Goal: Transaction & Acquisition: Purchase product/service

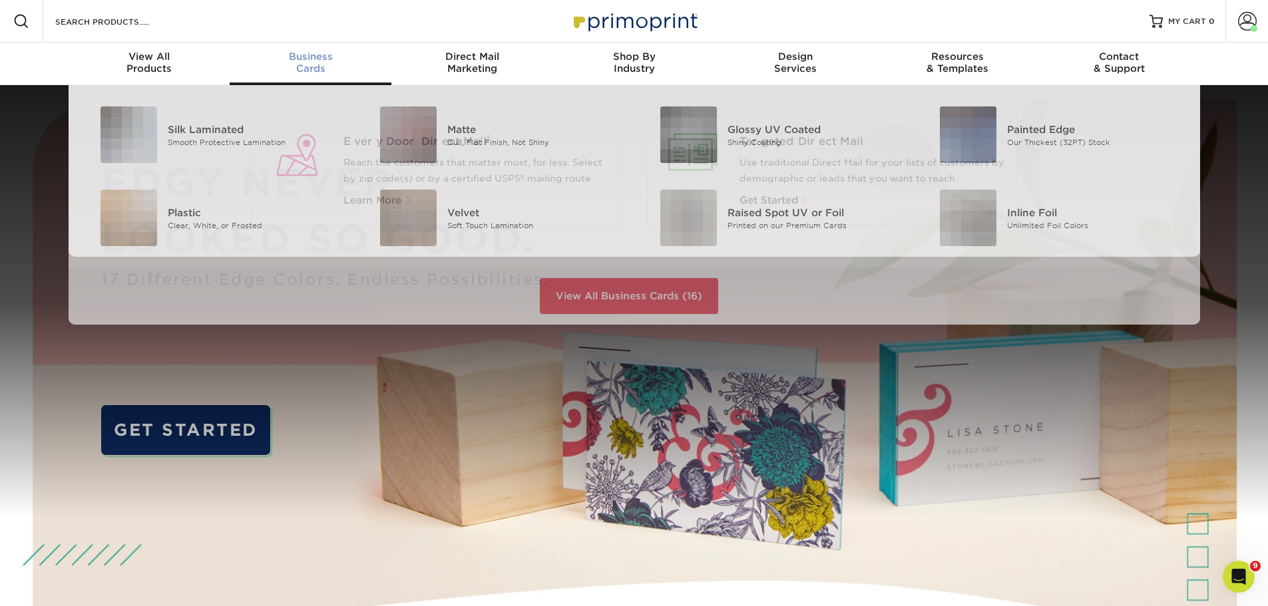
click at [314, 58] on span "Business" at bounding box center [311, 57] width 162 height 12
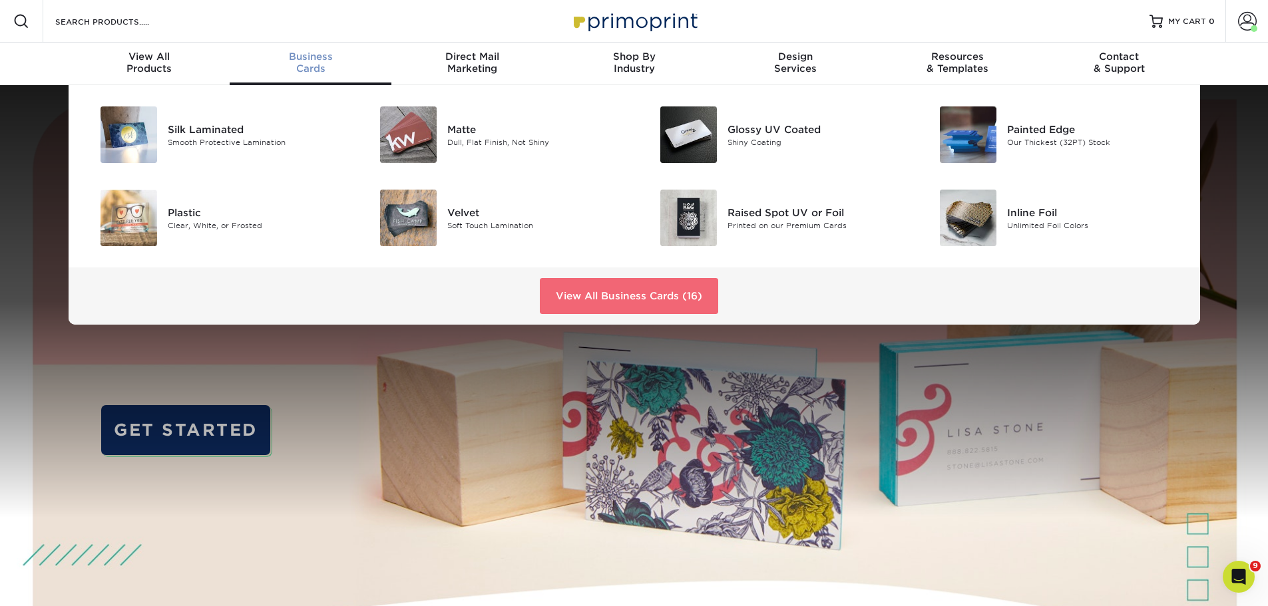
click at [565, 299] on link "View All Business Cards (16)" at bounding box center [629, 296] width 178 height 36
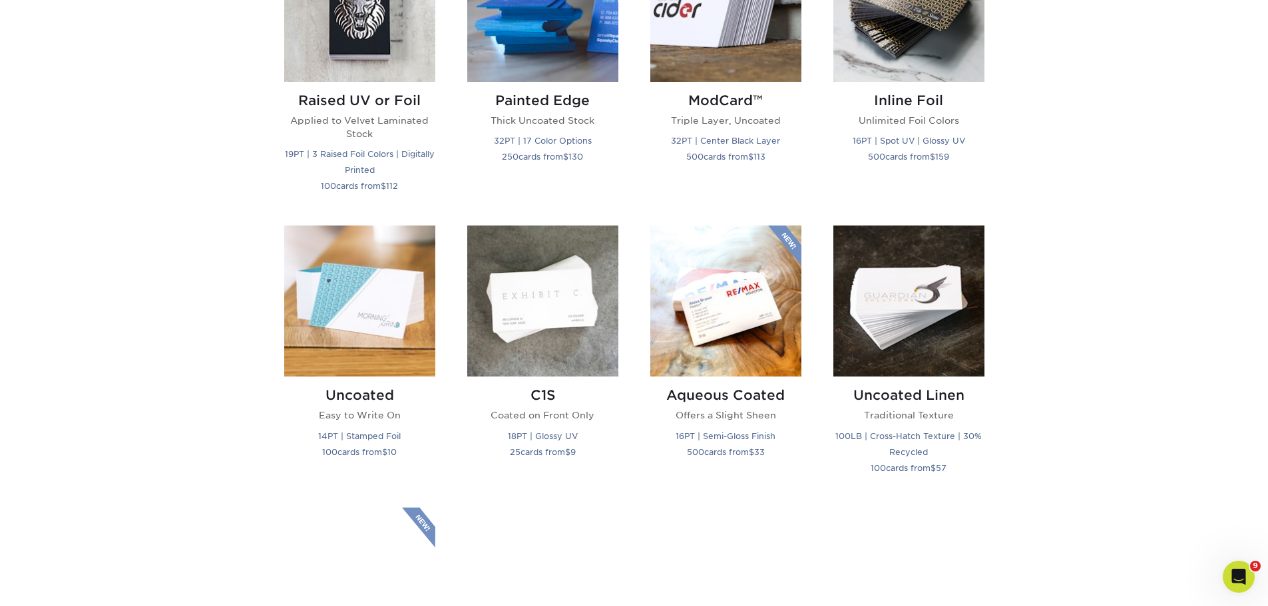
scroll to position [1065, 0]
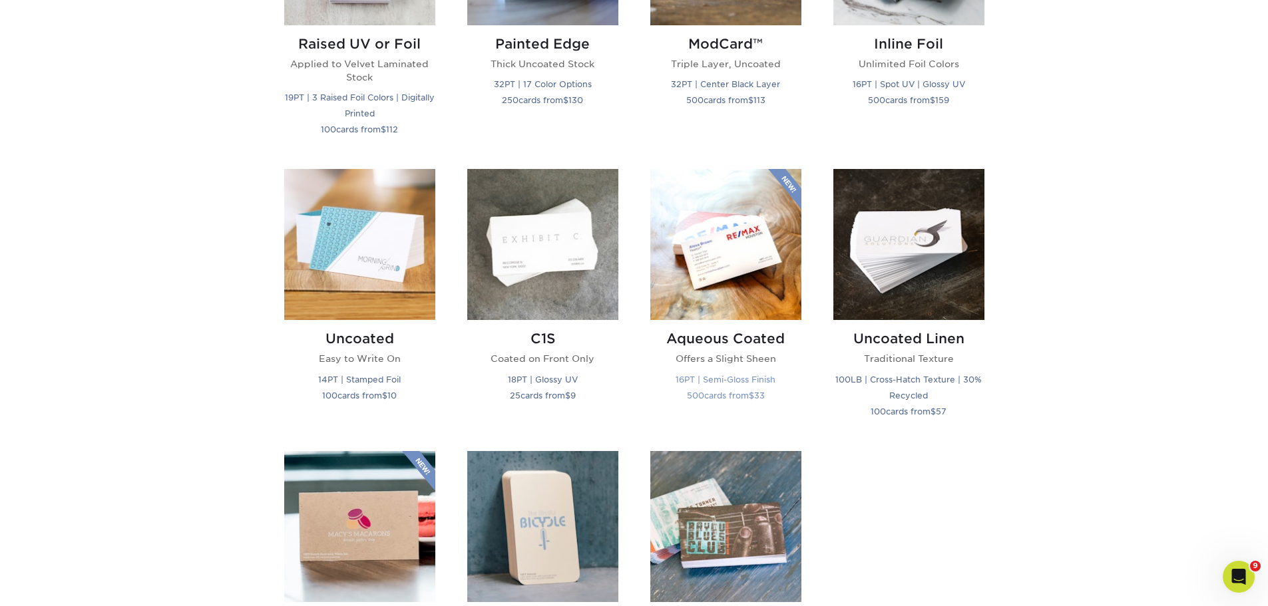
click at [742, 261] on img at bounding box center [725, 244] width 151 height 151
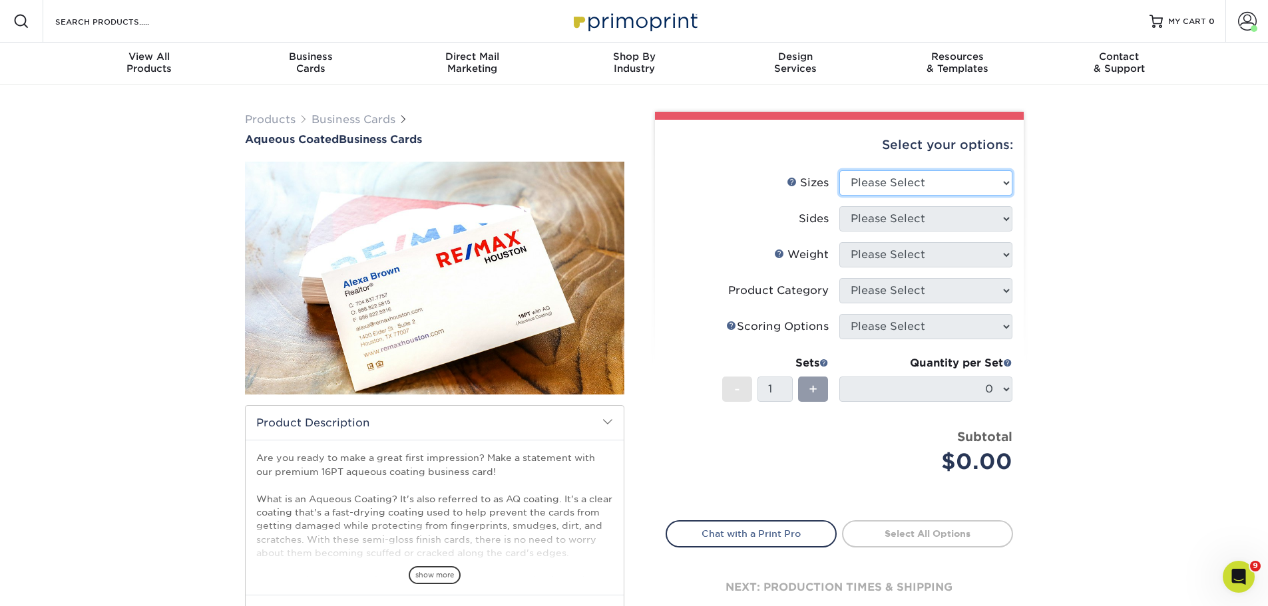
click at [927, 174] on select "Please Select 1.5" x 3.5" - Mini 1.75" x 3.5" - Mini 2" x 3" - Mini 2" x 3.5" -…" at bounding box center [925, 182] width 173 height 25
select select "2.00x3.50"
click at [839, 170] on select "Please Select 1.5" x 3.5" - Mini 1.75" x 3.5" - Mini 2" x 3" - Mini 2" x 3.5" -…" at bounding box center [925, 182] width 173 height 25
click at [908, 220] on select "Please Select Print Both Sides Print Front Only" at bounding box center [925, 218] width 173 height 25
select select "13abbda7-1d64-4f25-8bb2-c179b224825d"
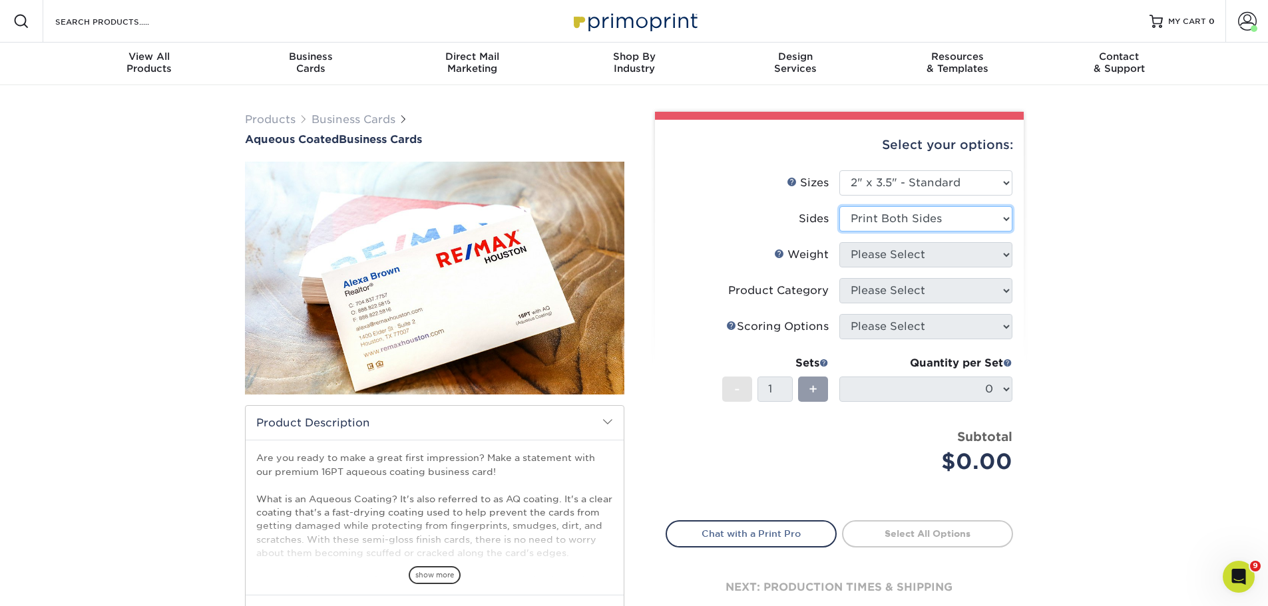
click at [839, 206] on select "Please Select Print Both Sides Print Front Only" at bounding box center [925, 218] width 173 height 25
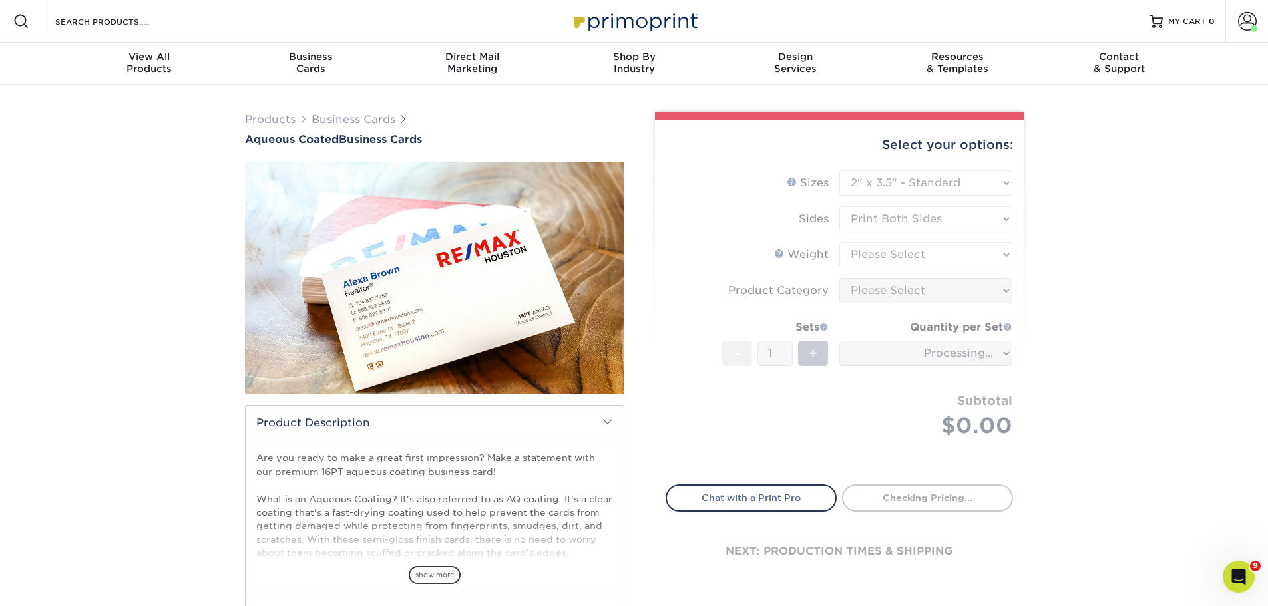
click at [915, 251] on form "Sizes Help Sizes Please Select 1.5" x 3.5" - Mini 1.75" x 3.5" - Mini 2" x 3" -…" at bounding box center [839, 319] width 347 height 299
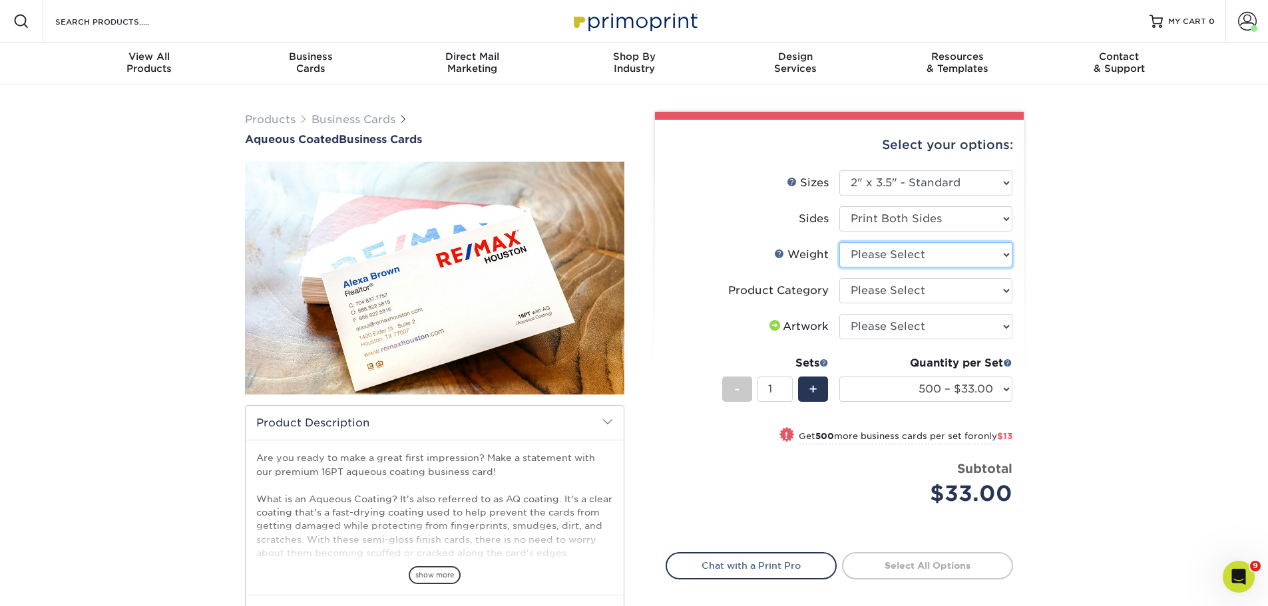
click at [874, 257] on select "Please Select 16PT" at bounding box center [925, 254] width 173 height 25
select select "16PT"
click at [839, 242] on select "Please Select 16PT" at bounding box center [925, 254] width 173 height 25
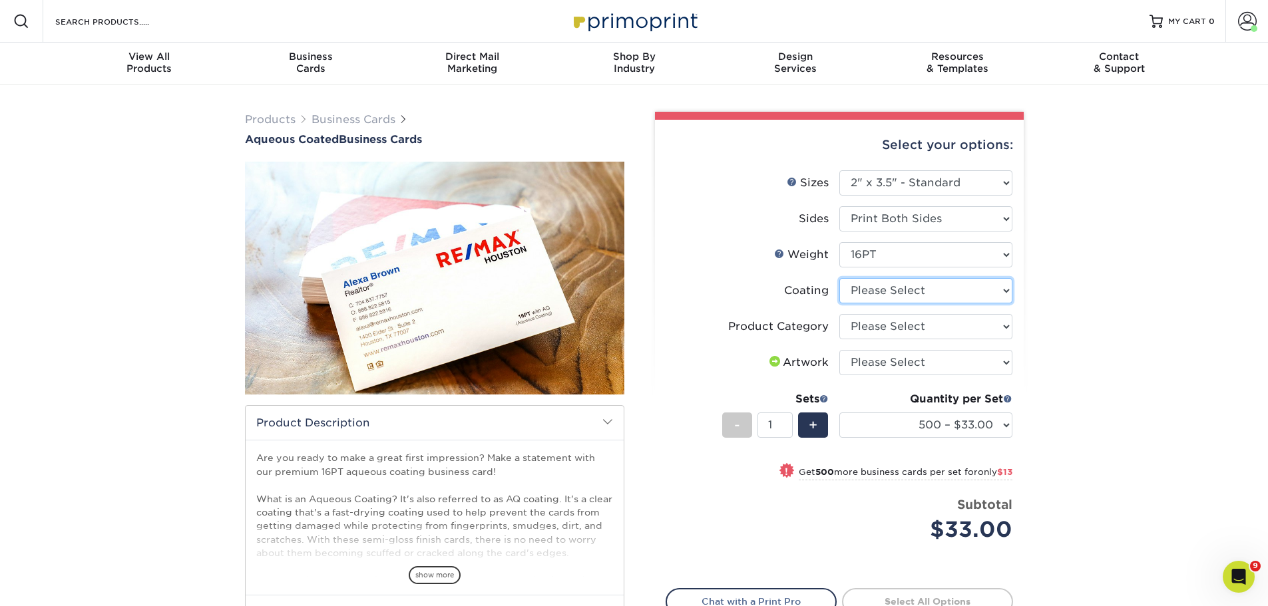
click at [863, 299] on select at bounding box center [925, 290] width 173 height 25
select select "d41dab50-ff65-4f4f-bb17-2afe4d36ae33"
click at [839, 278] on select at bounding box center [925, 290] width 173 height 25
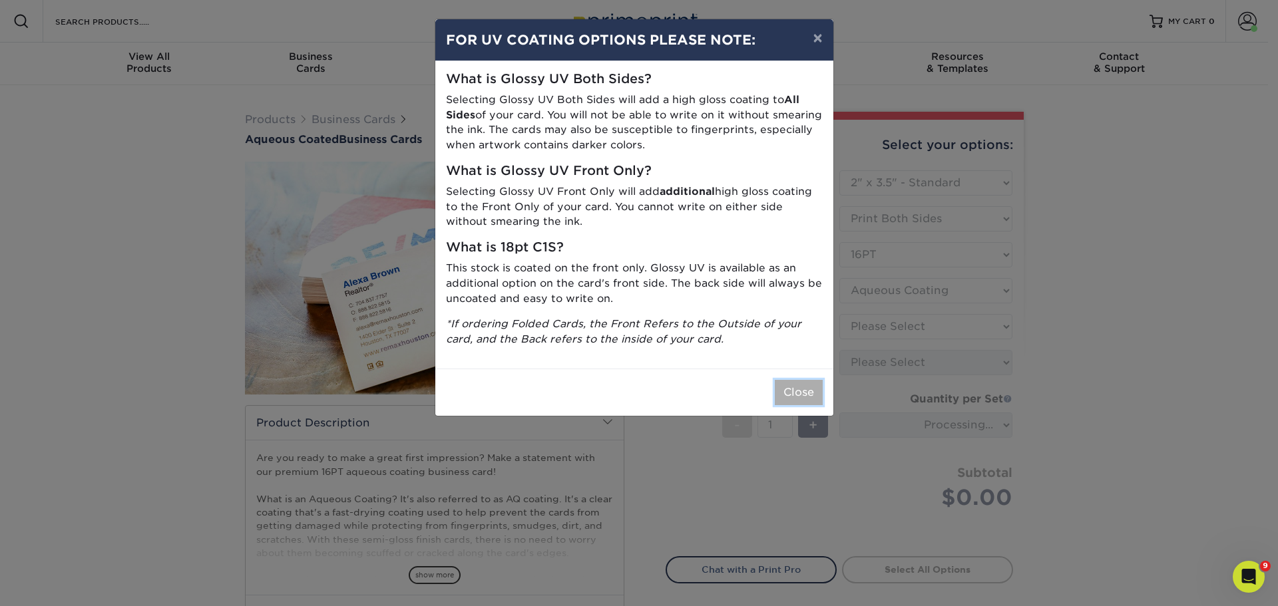
click at [788, 395] on button "Close" at bounding box center [799, 392] width 48 height 25
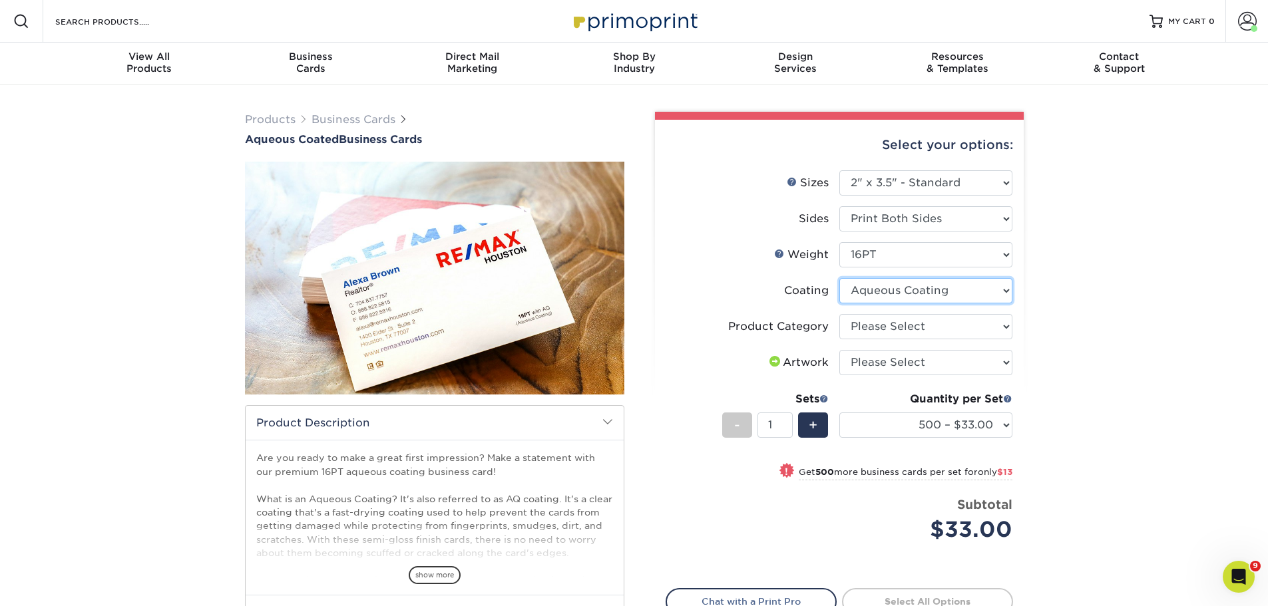
click at [874, 301] on select at bounding box center [925, 290] width 173 height 25
click at [875, 314] on select "Please Select Business Cards" at bounding box center [925, 326] width 173 height 25
select select "3b5148f1-0588-4f88-a218-97bcfdce65c1"
click at [839, 314] on select "Please Select Business Cards" at bounding box center [925, 326] width 173 height 25
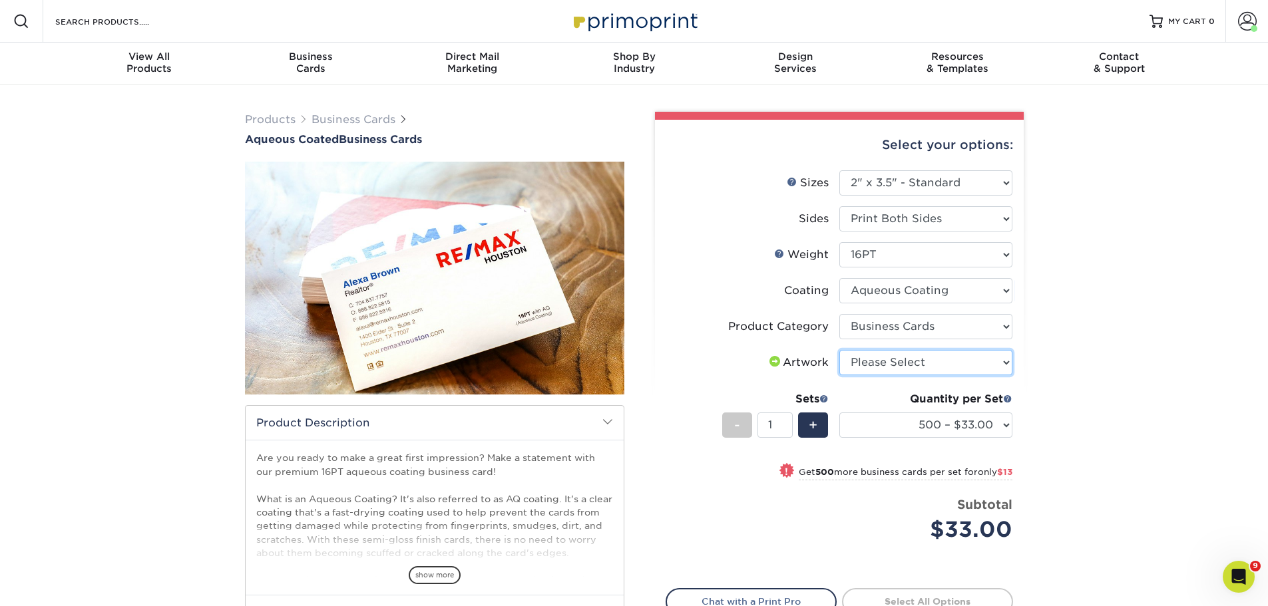
click at [886, 354] on select "Please Select I will upload files I need a design - $100" at bounding box center [925, 362] width 173 height 25
select select "upload"
click at [839, 350] on select "Please Select I will upload files I need a design - $100" at bounding box center [925, 362] width 173 height 25
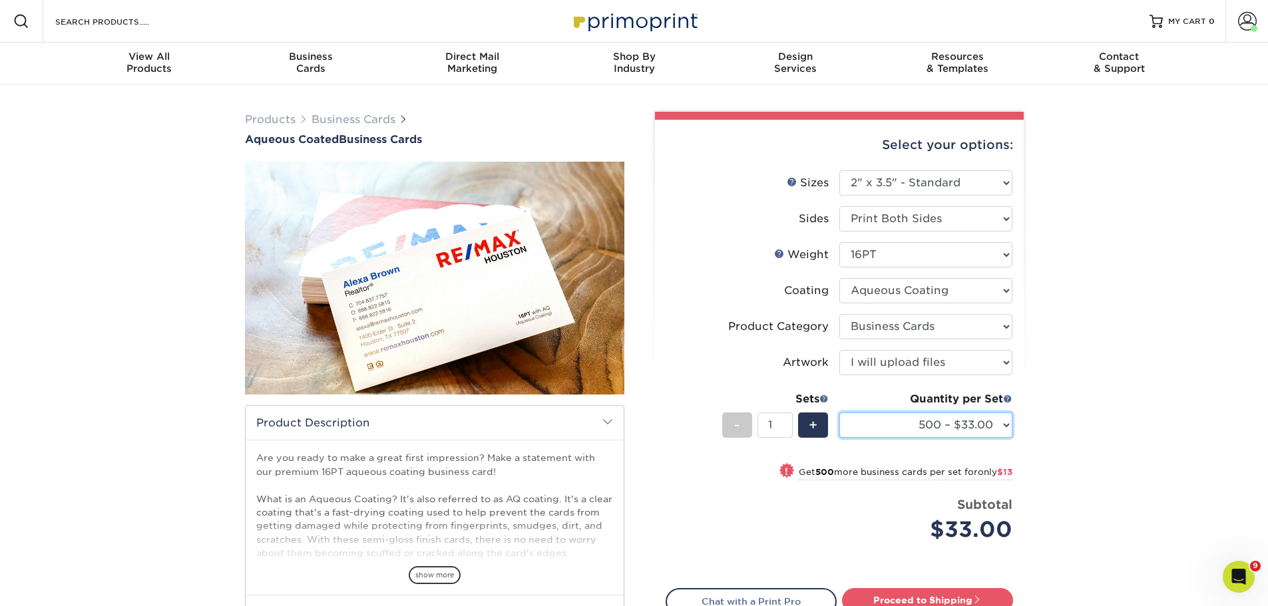
click at [912, 424] on select "500 – $33.00 1000 – $46.00 2500 – $99.00 5000 – $141.00 7500 – $224.00 10000 – …" at bounding box center [925, 425] width 173 height 25
select select "1000 – $46.00"
click at [839, 413] on select "500 – $33.00 1000 – $46.00 2500 – $99.00 5000 – $141.00 7500 – $224.00 10000 – …" at bounding box center [925, 425] width 173 height 25
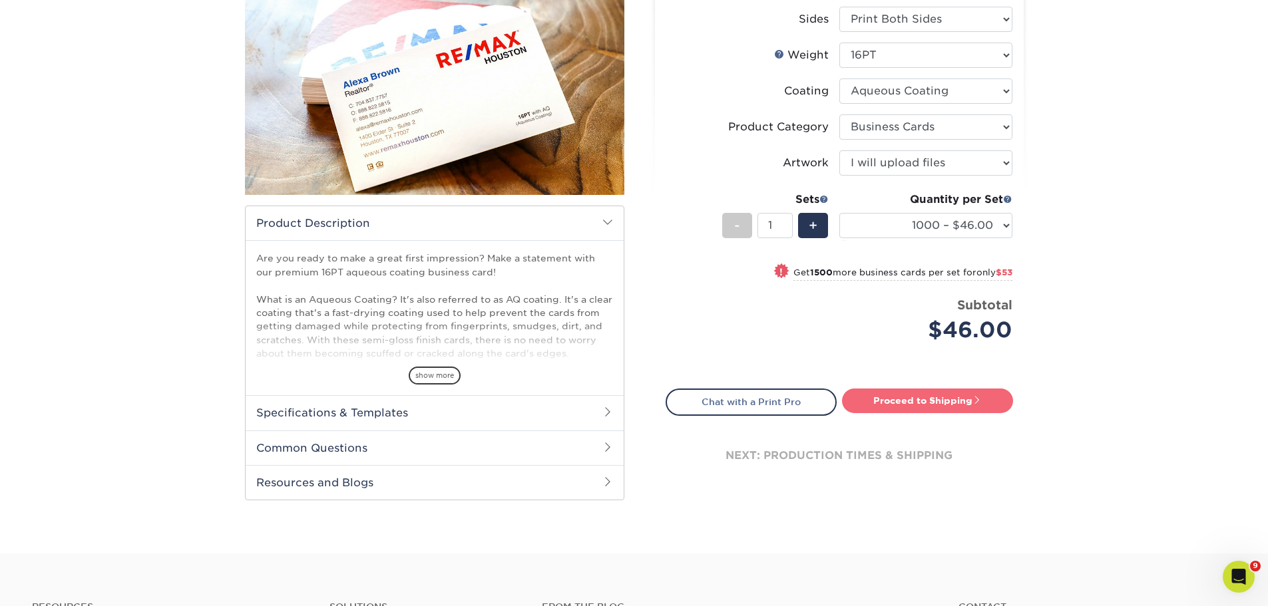
click at [944, 401] on link "Proceed to Shipping" at bounding box center [927, 401] width 171 height 24
type input "Set 1"
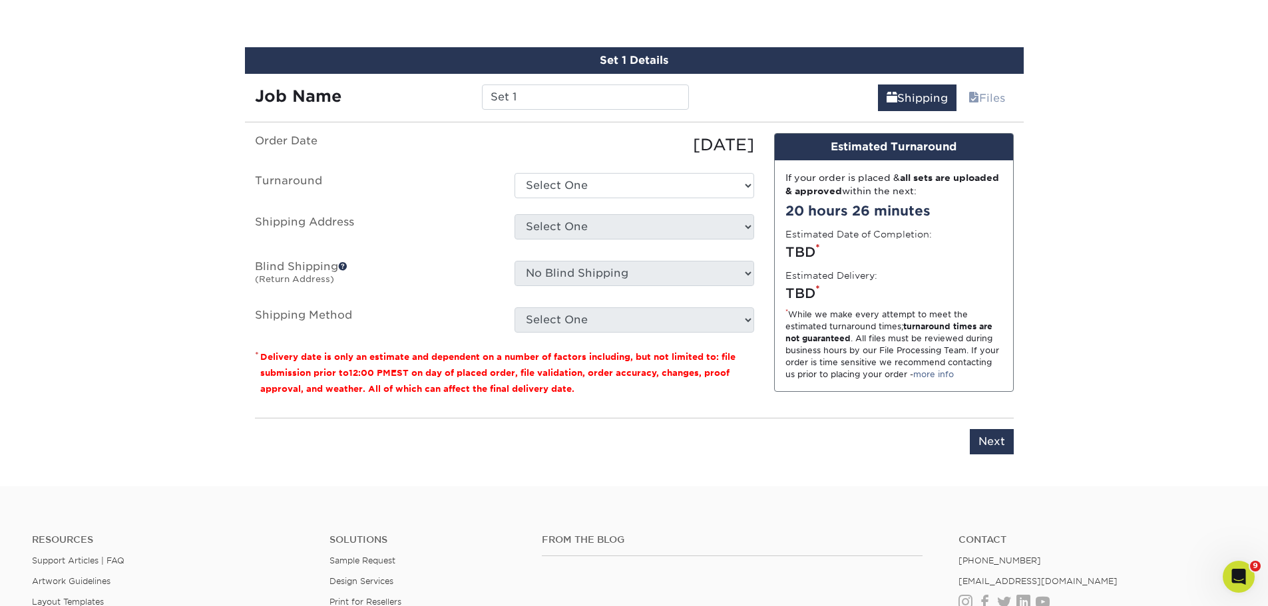
scroll to position [702, 0]
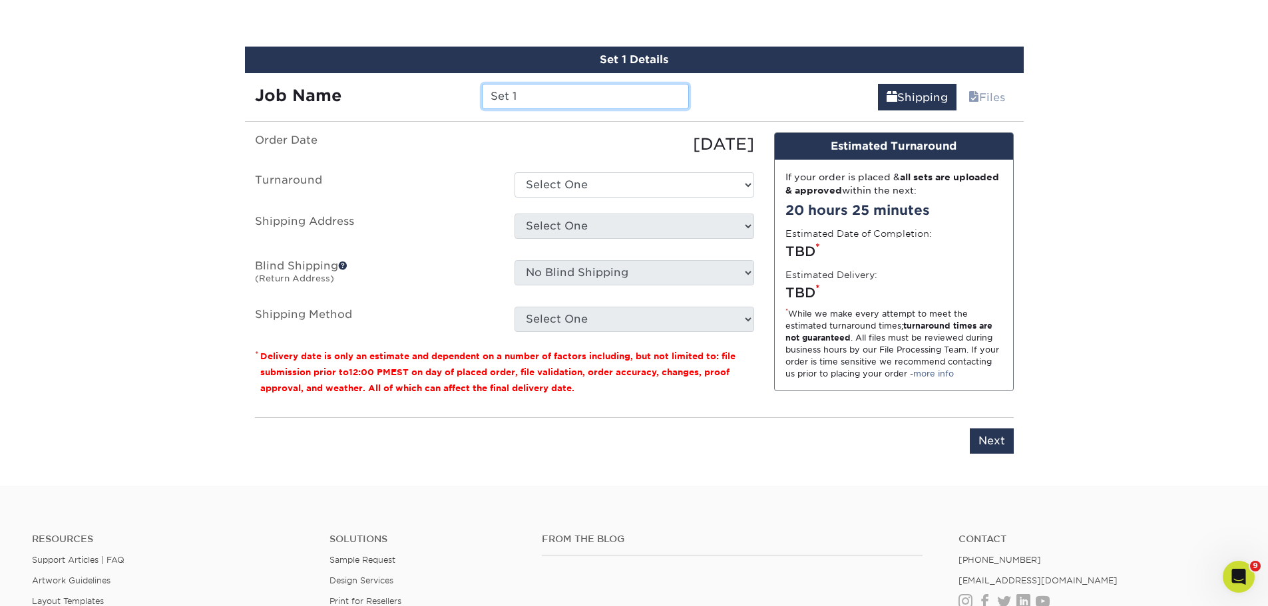
drag, startPoint x: 546, startPoint y: 97, endPoint x: 443, endPoint y: 113, distance: 103.8
click at [445, 113] on div "Set 1 Details Job Name Set 1 Shipping Files You've choosen mailing services! If…" at bounding box center [634, 258] width 779 height 423
click at [600, 103] on input "Business Cards - Monroe - Spirit" at bounding box center [585, 96] width 207 height 25
click at [600, 101] on input "Business Cards - Monroe - Spirit" at bounding box center [585, 96] width 207 height 25
drag, startPoint x: 608, startPoint y: 92, endPoint x: 605, endPoint y: 105, distance: 13.6
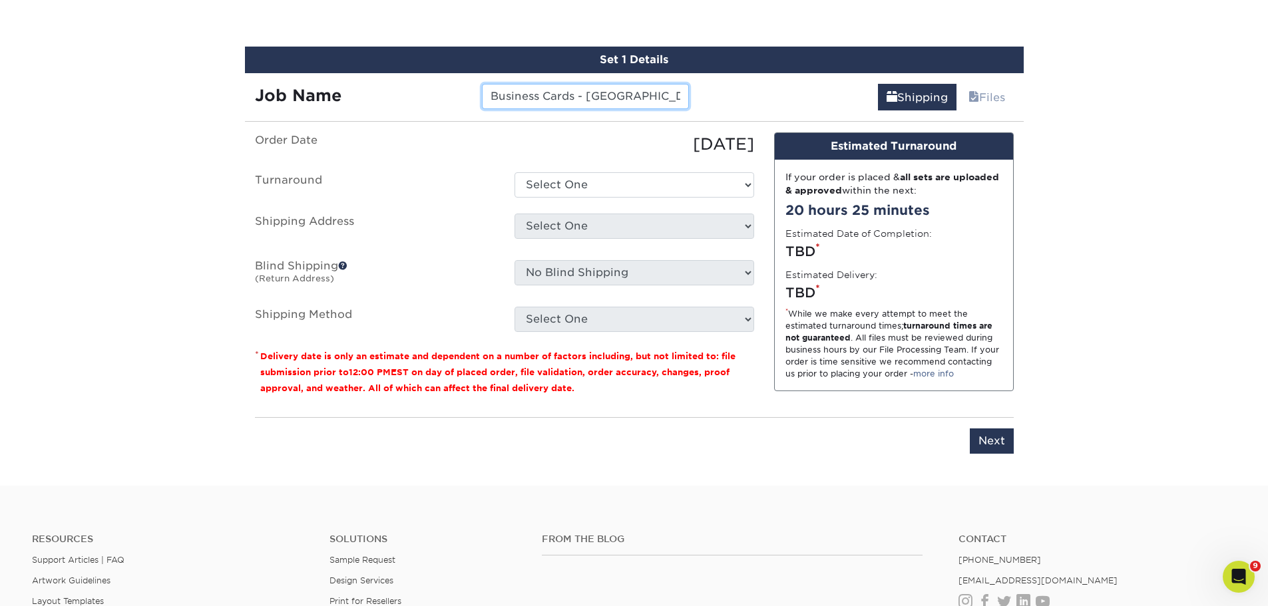
click at [608, 92] on input "Business Cards - Tannerville - Spirit" at bounding box center [585, 96] width 207 height 25
type input "Business Cards - [GEOGRAPHIC_DATA] - Spirit"
click at [578, 170] on ul "Order Date 09/10/2025 Turnaround Select One 2-4 Business Days 2 Day Next Busine…" at bounding box center [504, 232] width 499 height 200
click at [590, 190] on select "Select One 2-4 Business Days 2 Day Next Business Day" at bounding box center [635, 184] width 240 height 25
select select "ff7956b4-5283-409c-9861-ced6eda3af1e"
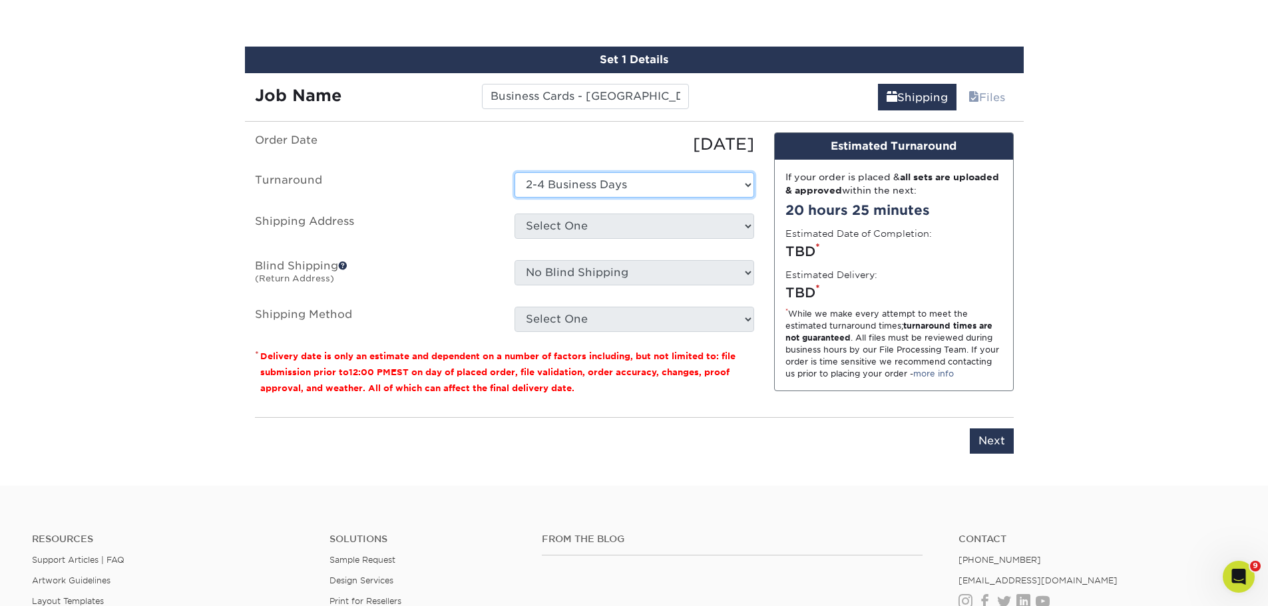
click at [515, 172] on select "Select One 2-4 Business Days 2 Day Next Business Day" at bounding box center [635, 184] width 240 height 25
click at [602, 220] on select "Select One Altoona - TUO Aurora - TUO Birch Run - TUO Blackwood - Spirit Blufft…" at bounding box center [635, 226] width 240 height 25
select select "219691"
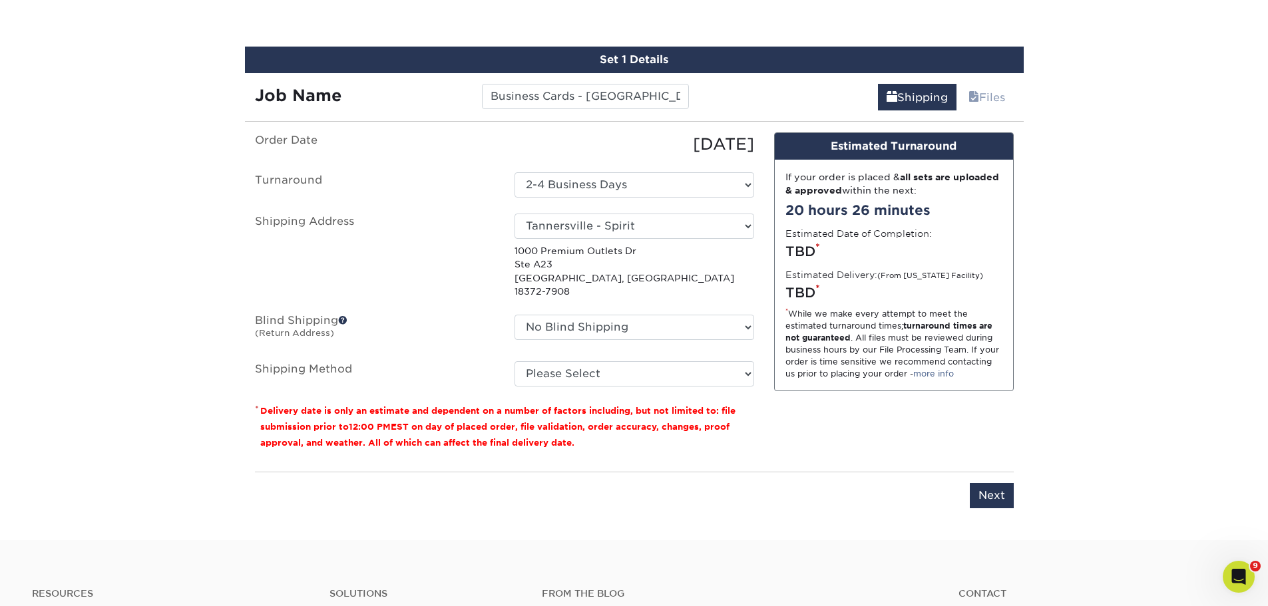
click at [572, 300] on ul "Order Date 09/10/2025 Turnaround Select One 2-4 Business Days 2 Day Next Busine…" at bounding box center [504, 259] width 499 height 254
click at [572, 332] on div "No Blind Shipping Altoona - TUO Aurora - TUO Birch Run - TUO Blackwood - Spirit…" at bounding box center [635, 330] width 260 height 31
click at [571, 316] on select "No Blind Shipping Altoona - TUO Aurora - TUO Birch Run - TUO Blackwood - Spirit…" at bounding box center [635, 327] width 240 height 25
click at [485, 322] on label "Blind Shipping (Return Address)" at bounding box center [375, 330] width 260 height 31
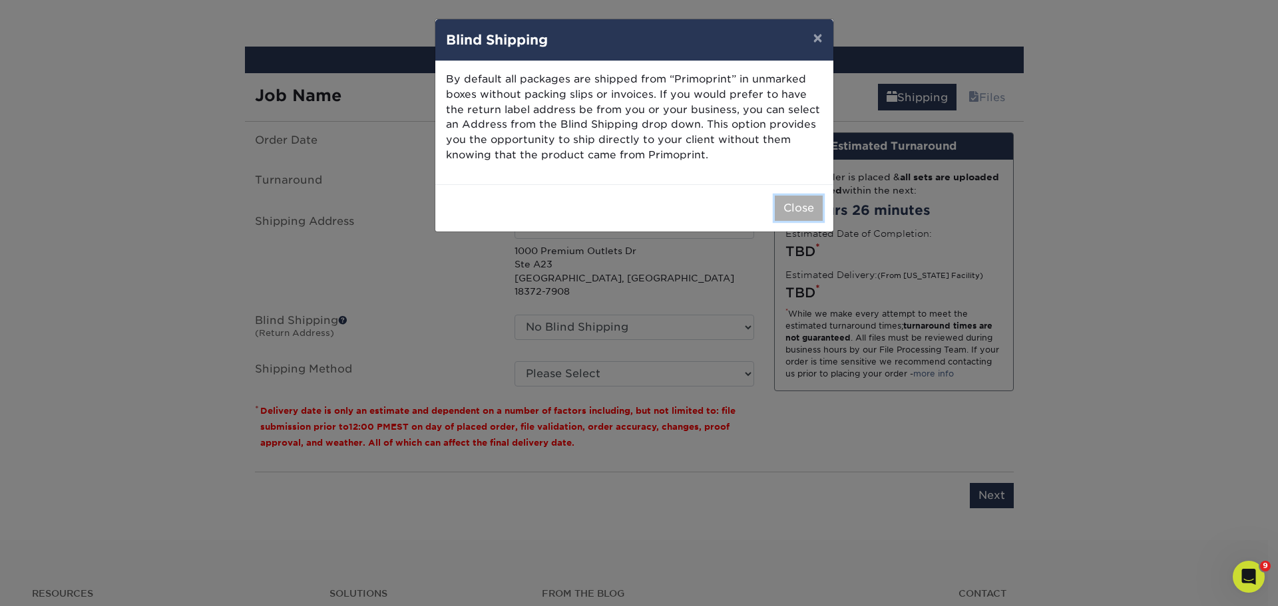
click at [797, 201] on button "Close" at bounding box center [799, 208] width 48 height 25
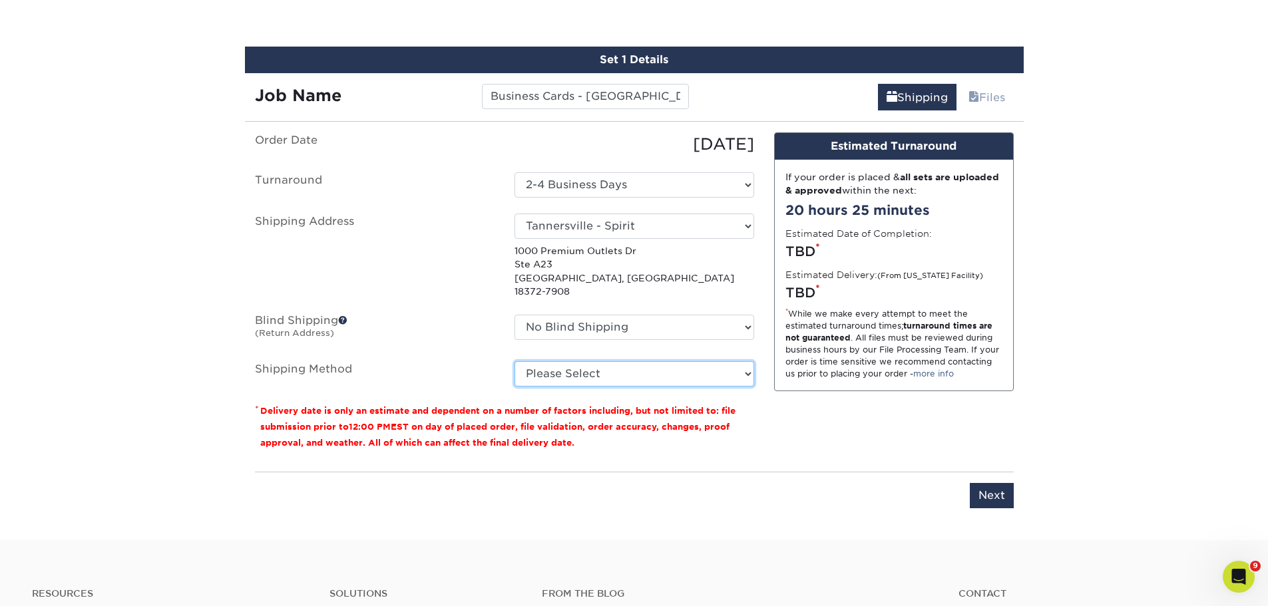
click at [660, 361] on select "Please Select Ground Shipping (+$8.96) 3 Day Shipping Service (+$15.34) 2 Day A…" at bounding box center [635, 373] width 240 height 25
select select "03"
click at [515, 361] on select "Please Select Ground Shipping (+$8.96) 3 Day Shipping Service (+$15.34) 2 Day A…" at bounding box center [635, 373] width 240 height 25
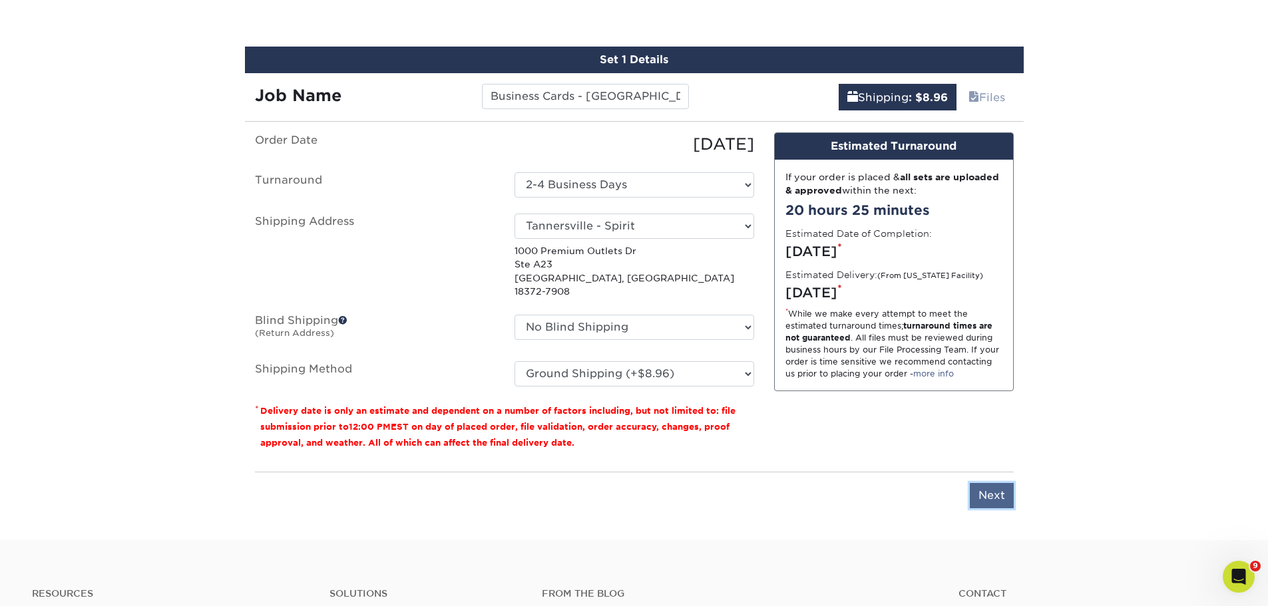
click at [987, 486] on input "Next" at bounding box center [992, 495] width 44 height 25
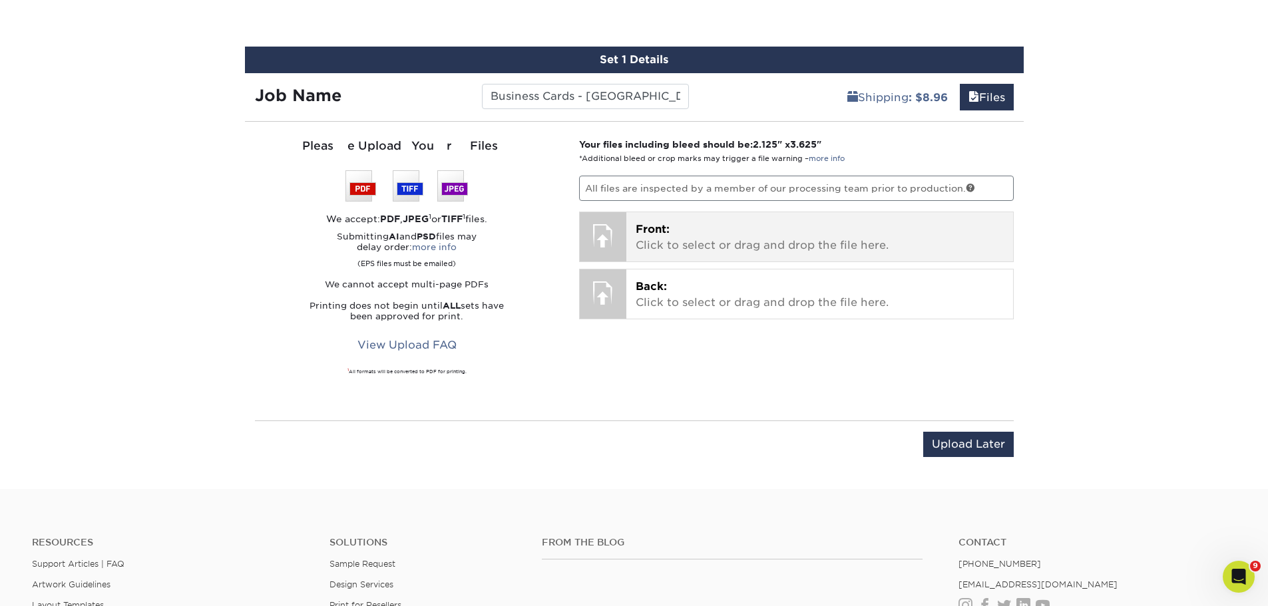
click at [713, 245] on p "Front: Click to select or drag and drop the file here." at bounding box center [820, 238] width 368 height 32
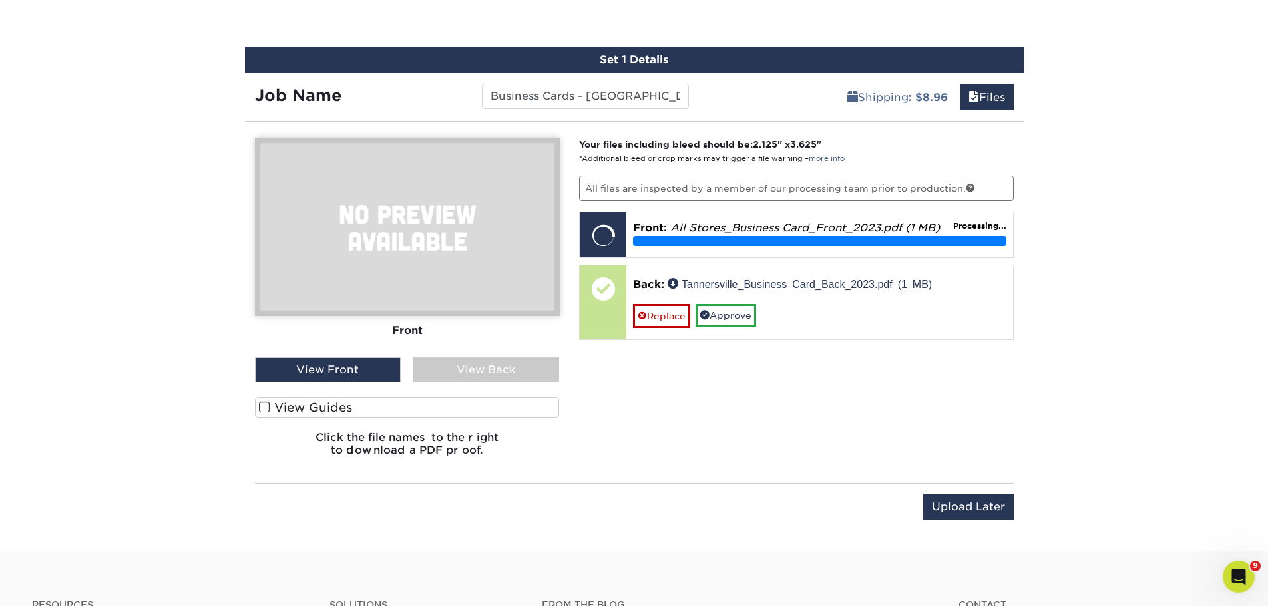
click at [346, 362] on div "View Front" at bounding box center [328, 369] width 146 height 25
click at [465, 378] on div "View Back" at bounding box center [486, 369] width 146 height 25
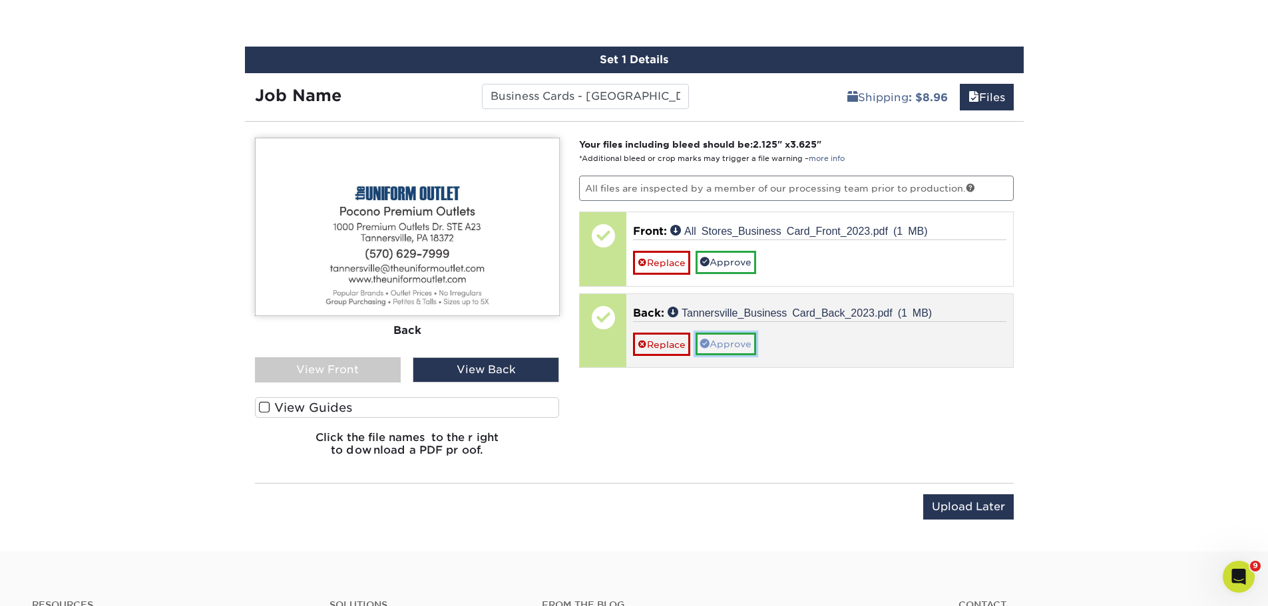
click at [746, 346] on link "Approve" at bounding box center [726, 344] width 61 height 23
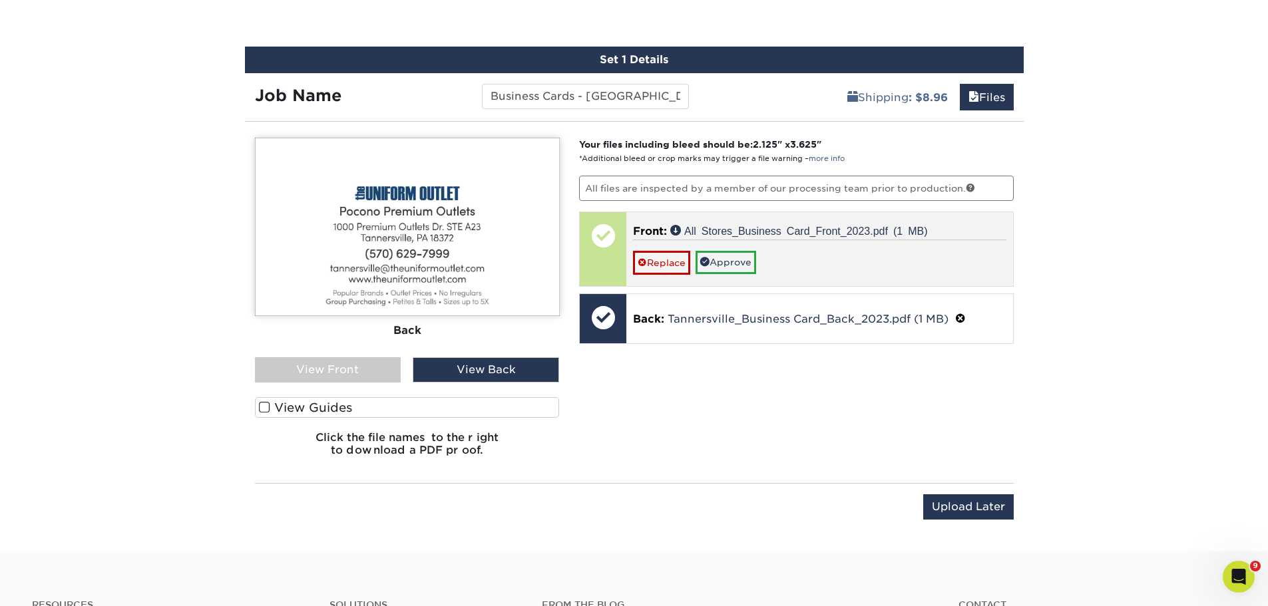
click at [714, 239] on p "Front: All Stores_Business Card_Front_2023.pdf (1 MB)" at bounding box center [819, 232] width 373 height 16
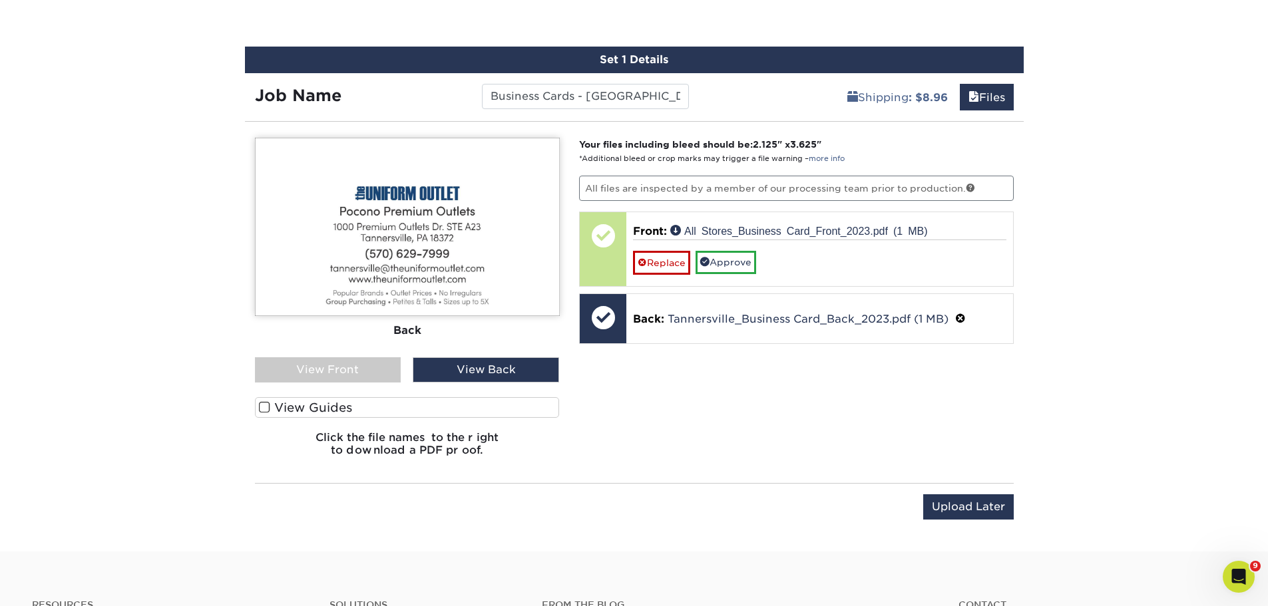
click at [358, 365] on div "View Front" at bounding box center [328, 369] width 146 height 25
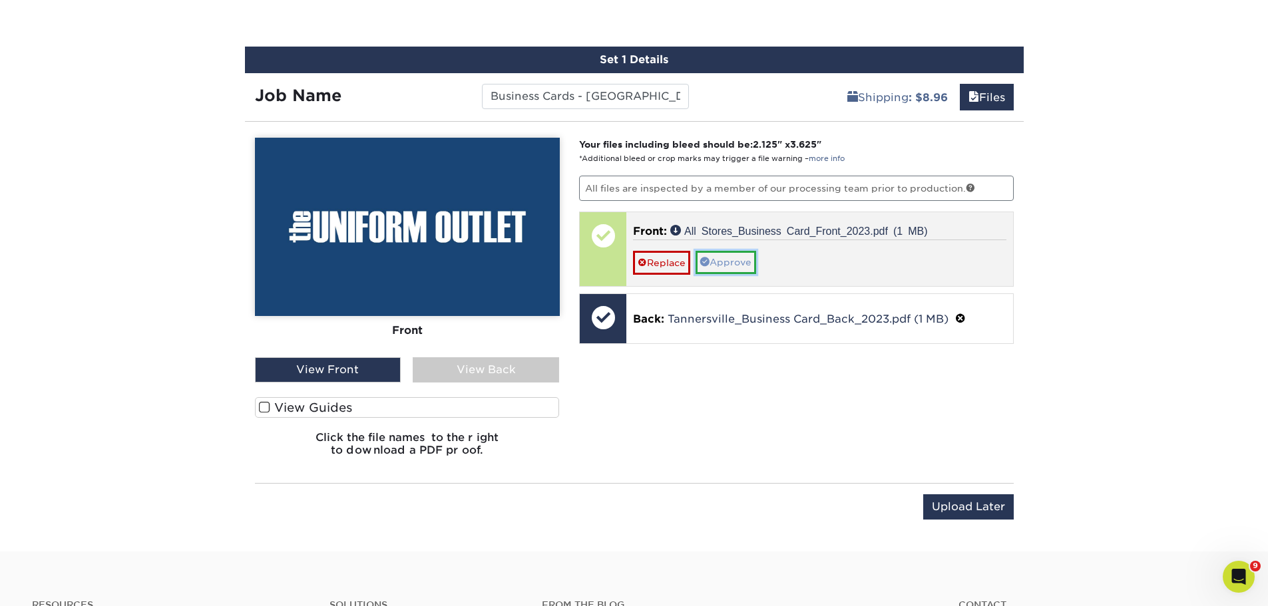
click at [724, 264] on link "Approve" at bounding box center [726, 262] width 61 height 23
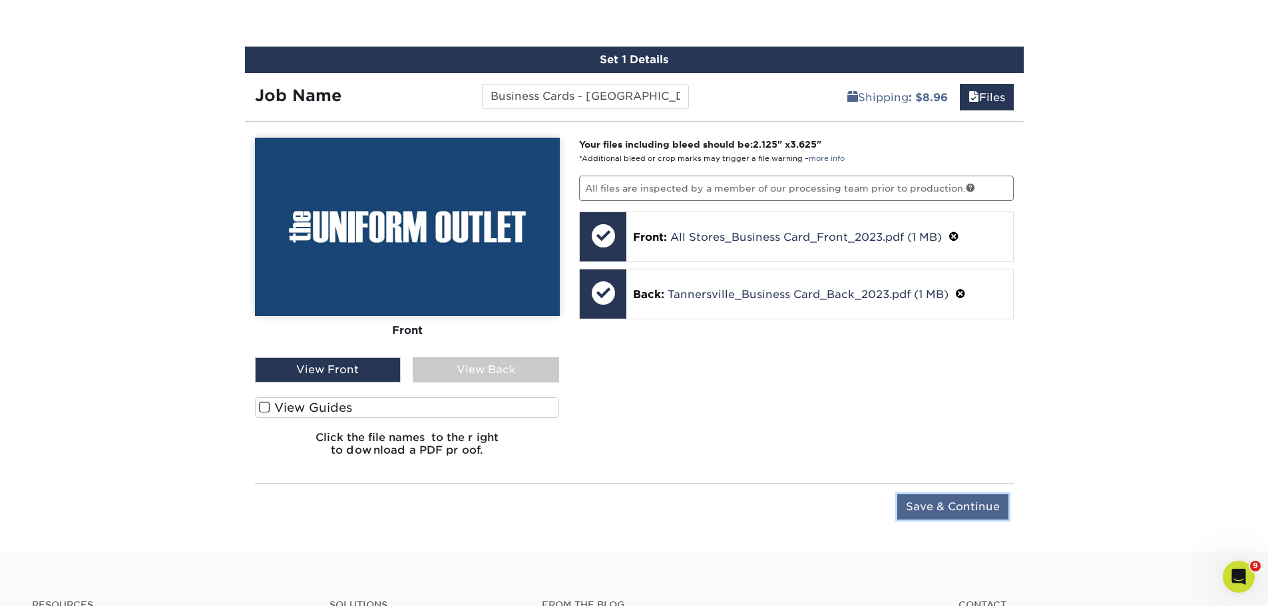
click at [941, 509] on input "Save & Continue" at bounding box center [952, 507] width 111 height 25
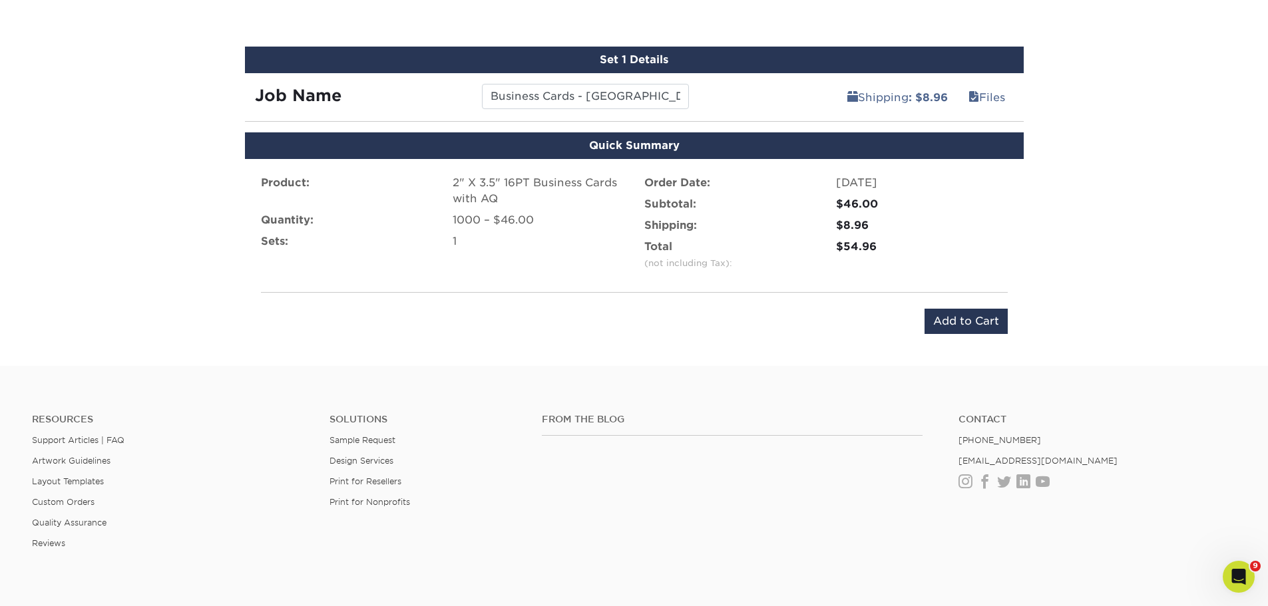
click at [918, 306] on div "Product: 2" X 3.5" 16PT Business Cards with AQ Quantity: 1000 – $46.00 Sets: 1 …" at bounding box center [634, 254] width 779 height 191
click at [929, 319] on input "Add to Cart" at bounding box center [966, 321] width 83 height 25
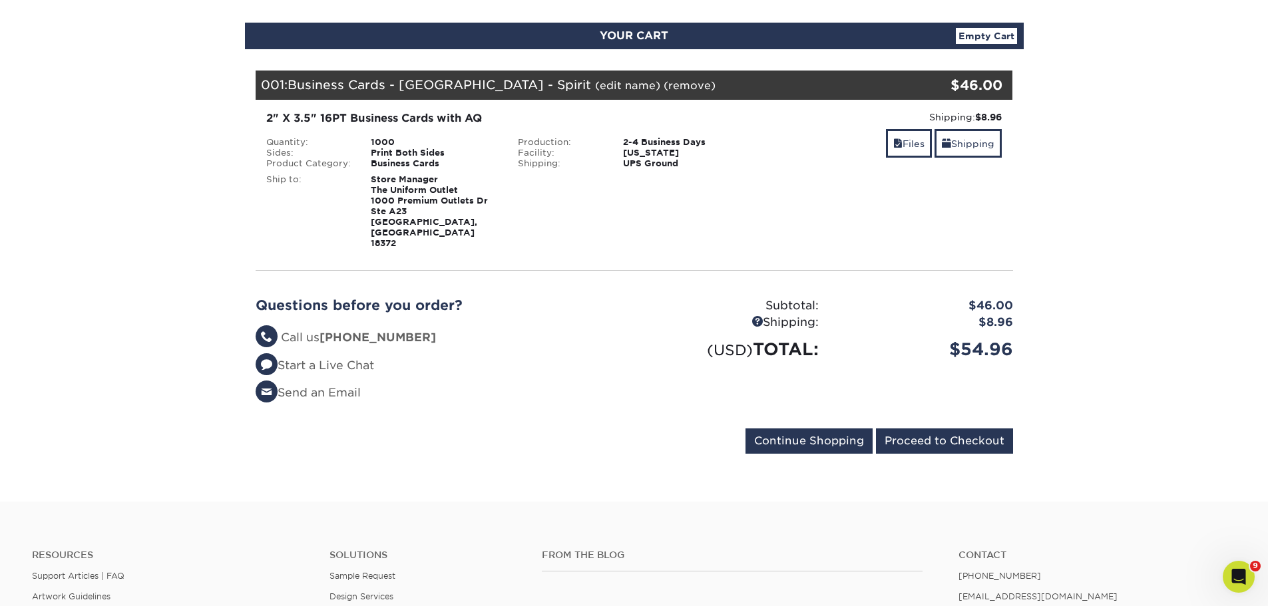
scroll to position [133, 0]
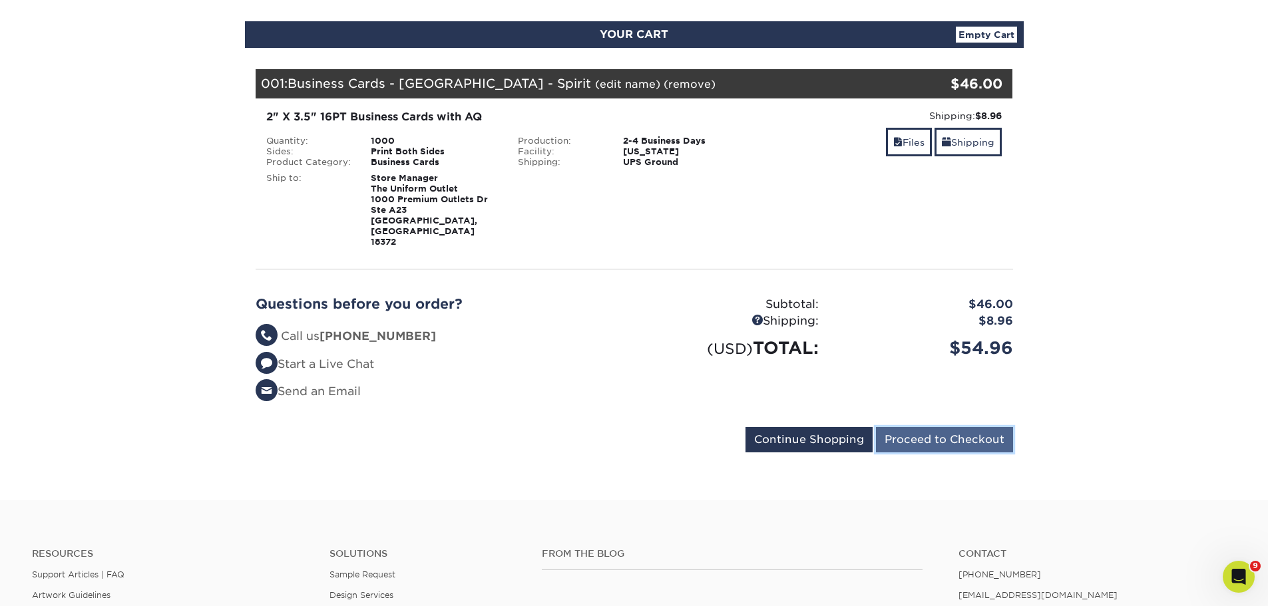
click at [939, 427] on input "Proceed to Checkout" at bounding box center [944, 439] width 137 height 25
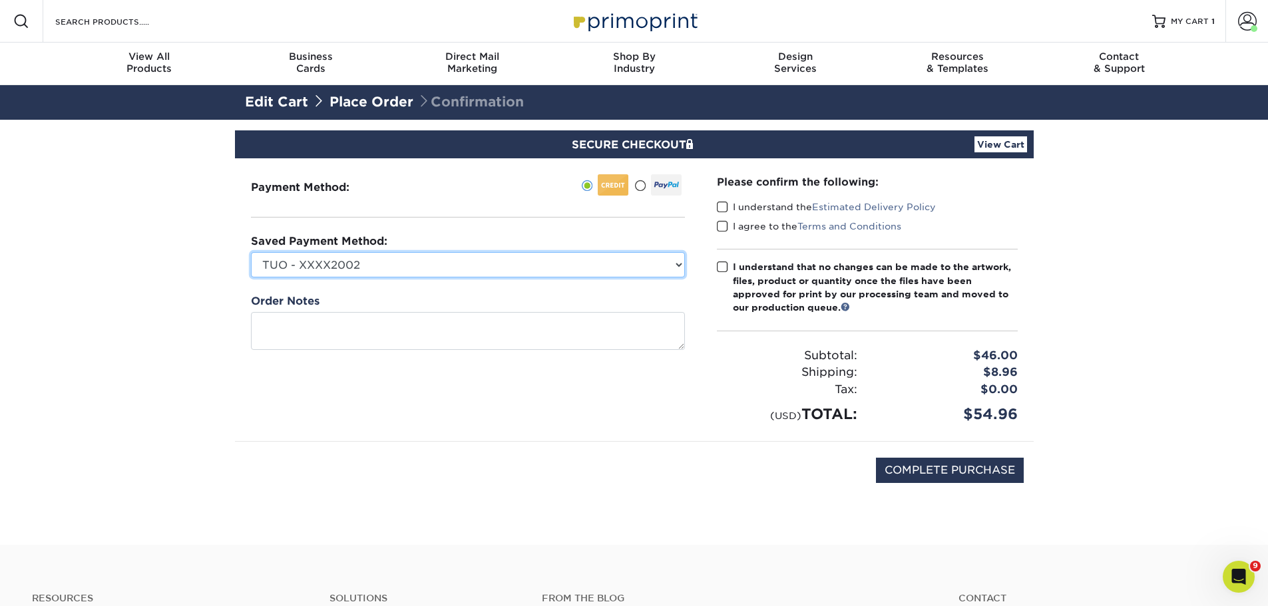
click at [459, 274] on select "TUO - XXXX2002 Spirit West - XXXX7972 Spirit - XXXX5697 New Credit Card" at bounding box center [468, 264] width 434 height 25
select select "69702"
click at [251, 252] on select "TUO - XXXX2002 Spirit West - XXXX7972 Spirit - XXXX5697 New Credit Card" at bounding box center [468, 264] width 434 height 25
drag, startPoint x: 945, startPoint y: 467, endPoint x: 622, endPoint y: 481, distance: 323.2
click at [624, 484] on div "COMPLETE PURCHASE" at bounding box center [634, 477] width 779 height 71
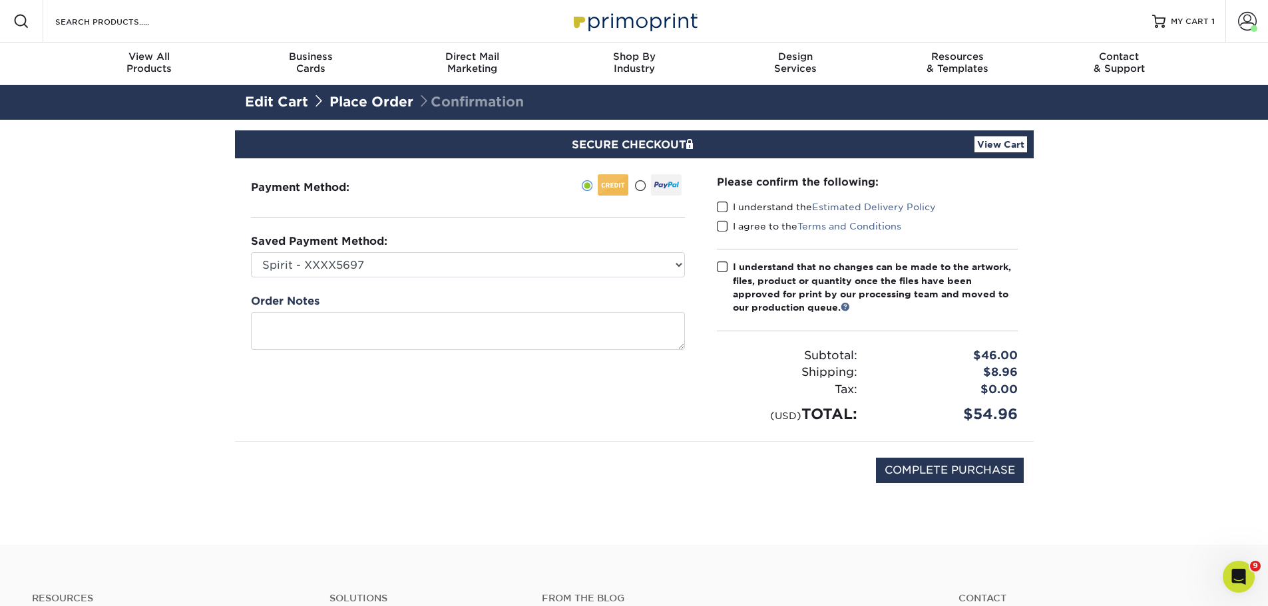
click at [718, 209] on span at bounding box center [722, 207] width 11 height 13
click at [0, 0] on input "I understand the Estimated Delivery Policy" at bounding box center [0, 0] width 0 height 0
click at [727, 232] on label "I agree to the Terms and Conditions" at bounding box center [809, 226] width 184 height 13
click at [0, 0] on input "I agree to the Terms and Conditions" at bounding box center [0, 0] width 0 height 0
click at [723, 271] on span at bounding box center [722, 267] width 11 height 13
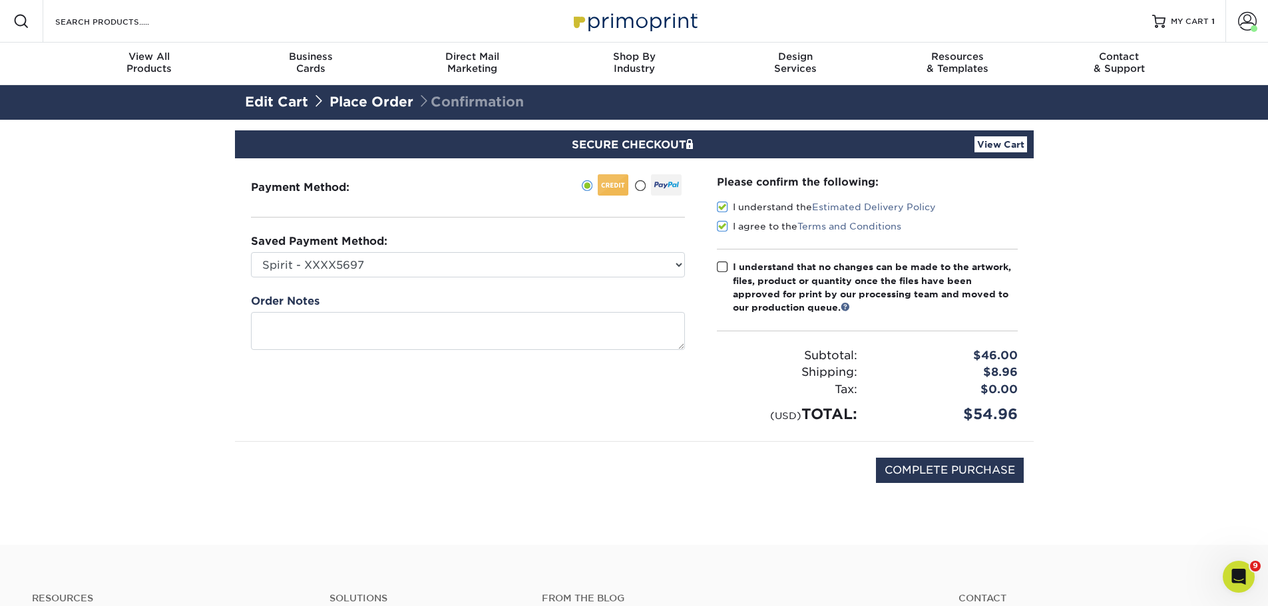
click at [0, 0] on input "I understand that no changes can be made to the artwork, files, product or quan…" at bounding box center [0, 0] width 0 height 0
click at [971, 473] on input "COMPLETE PURCHASE" at bounding box center [950, 470] width 148 height 25
type input "PROCESSING, PLEASE WAIT..."
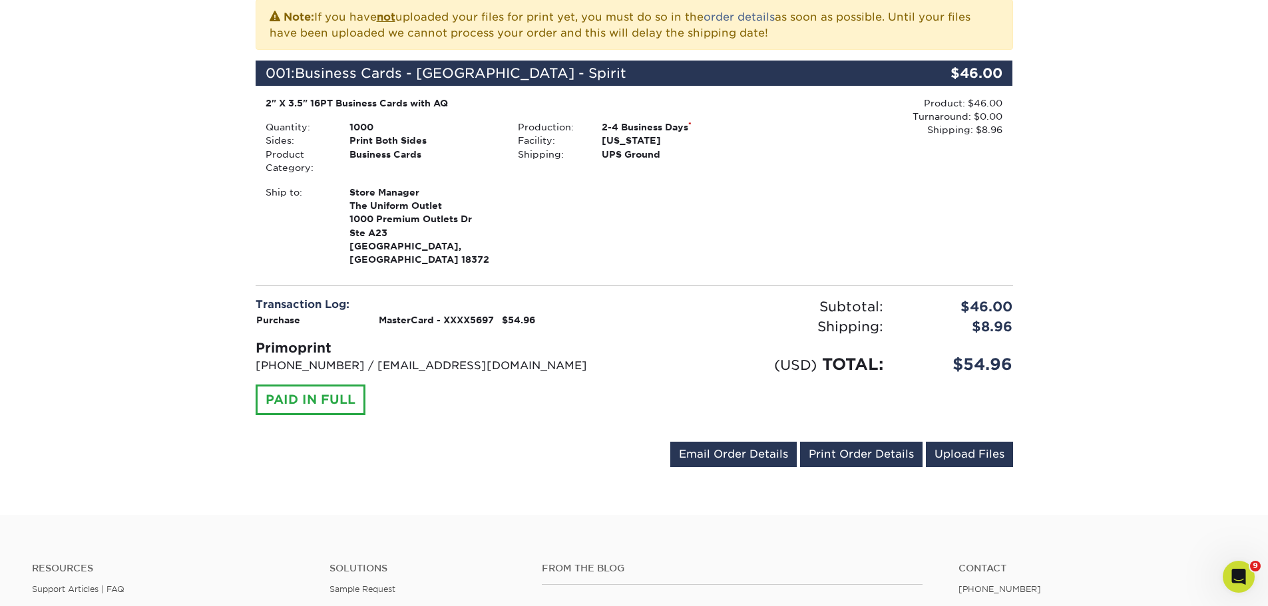
scroll to position [333, 0]
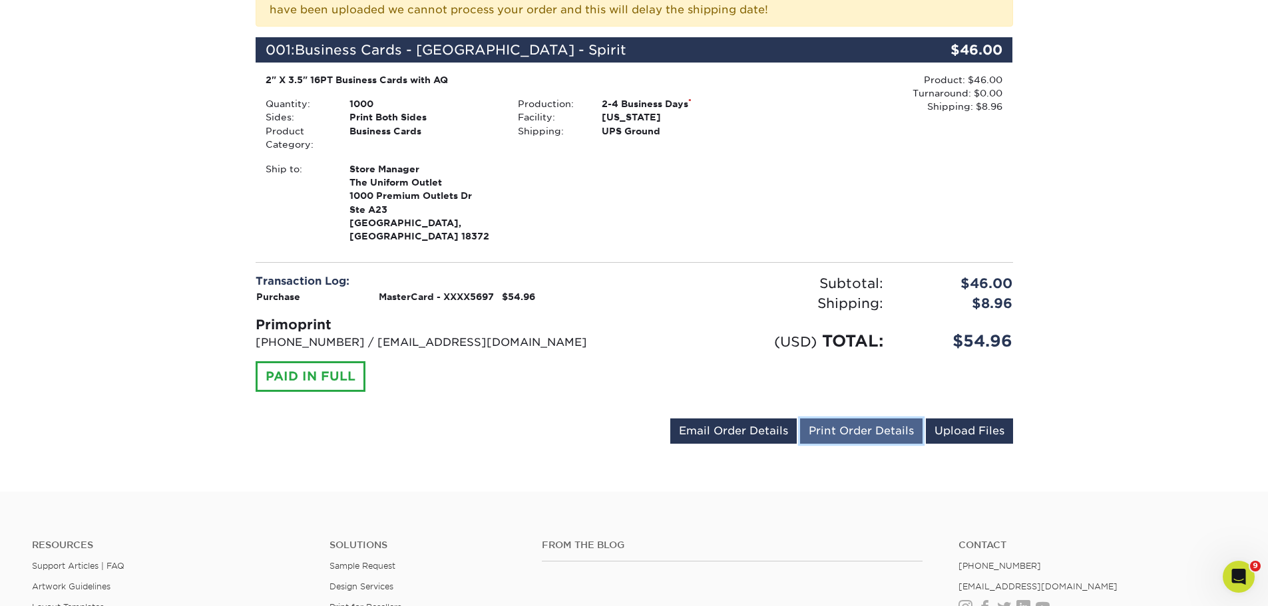
click at [861, 419] on link "Print Order Details" at bounding box center [861, 431] width 122 height 25
